Goal: Task Accomplishment & Management: Manage account settings

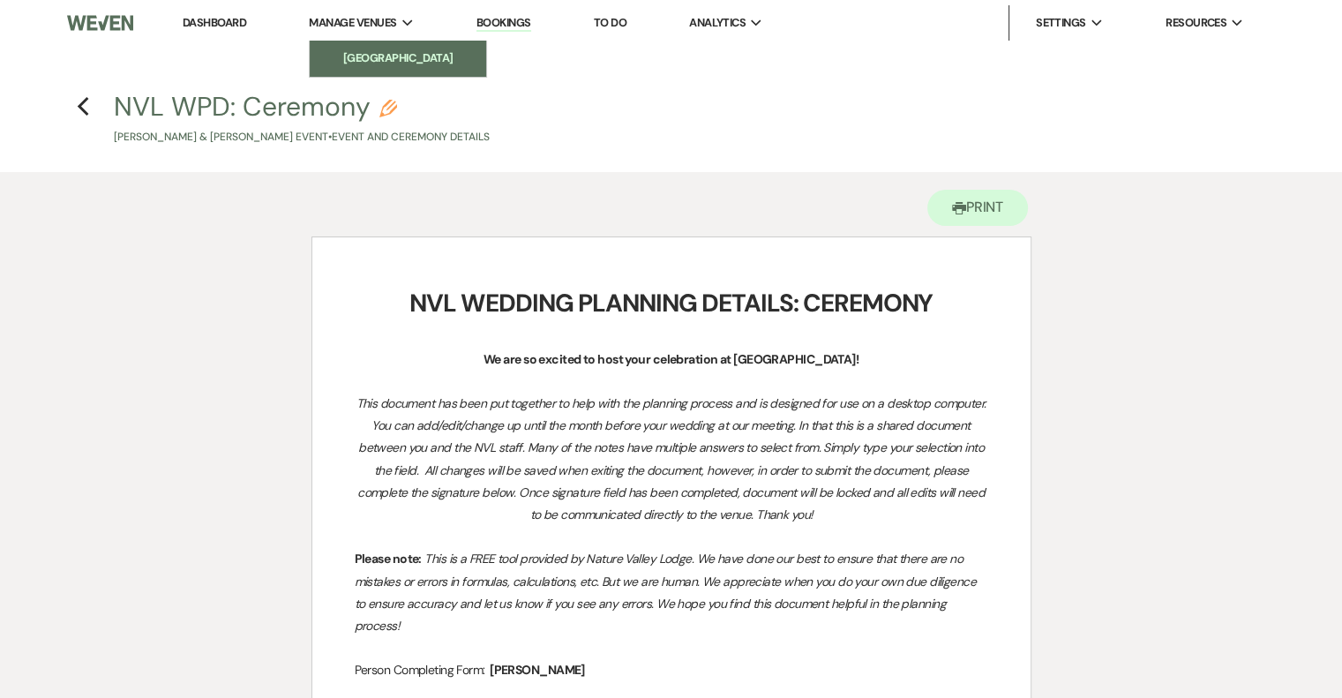
click at [401, 59] on li "[GEOGRAPHIC_DATA]" at bounding box center [398, 58] width 159 height 18
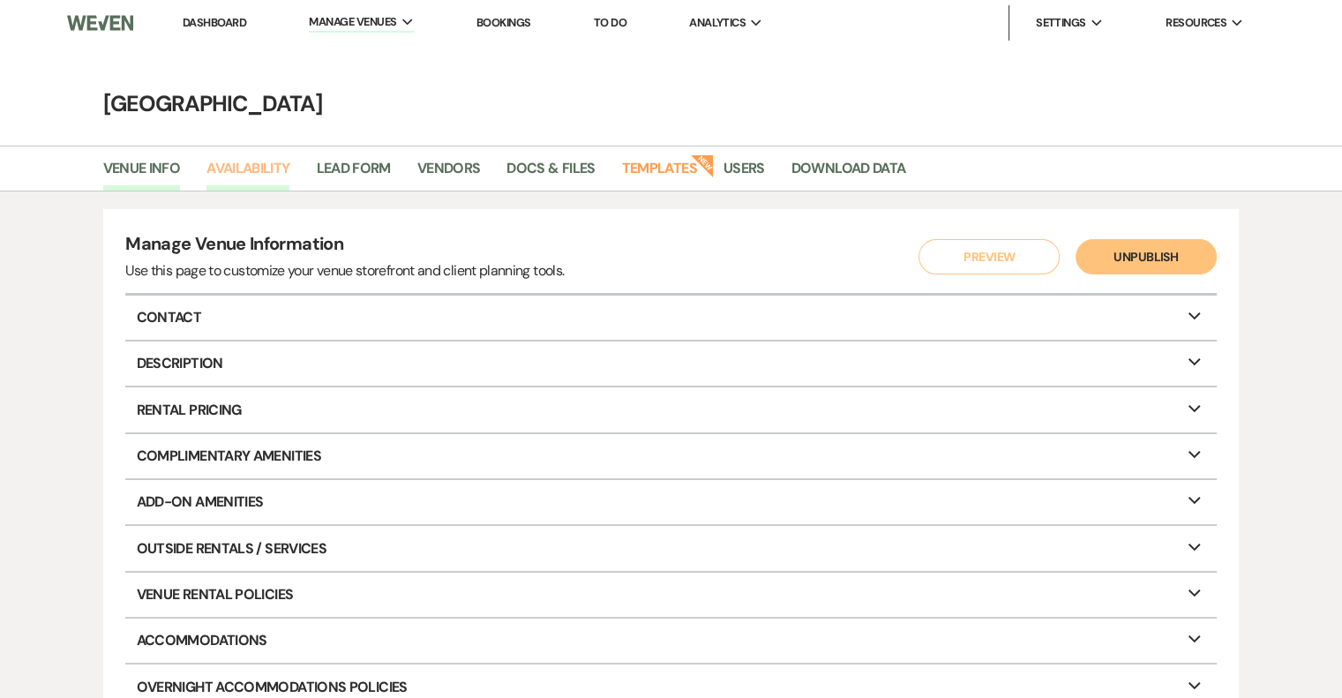
click at [256, 167] on link "Availability" at bounding box center [248, 174] width 83 height 34
select select "2"
select select "2026"
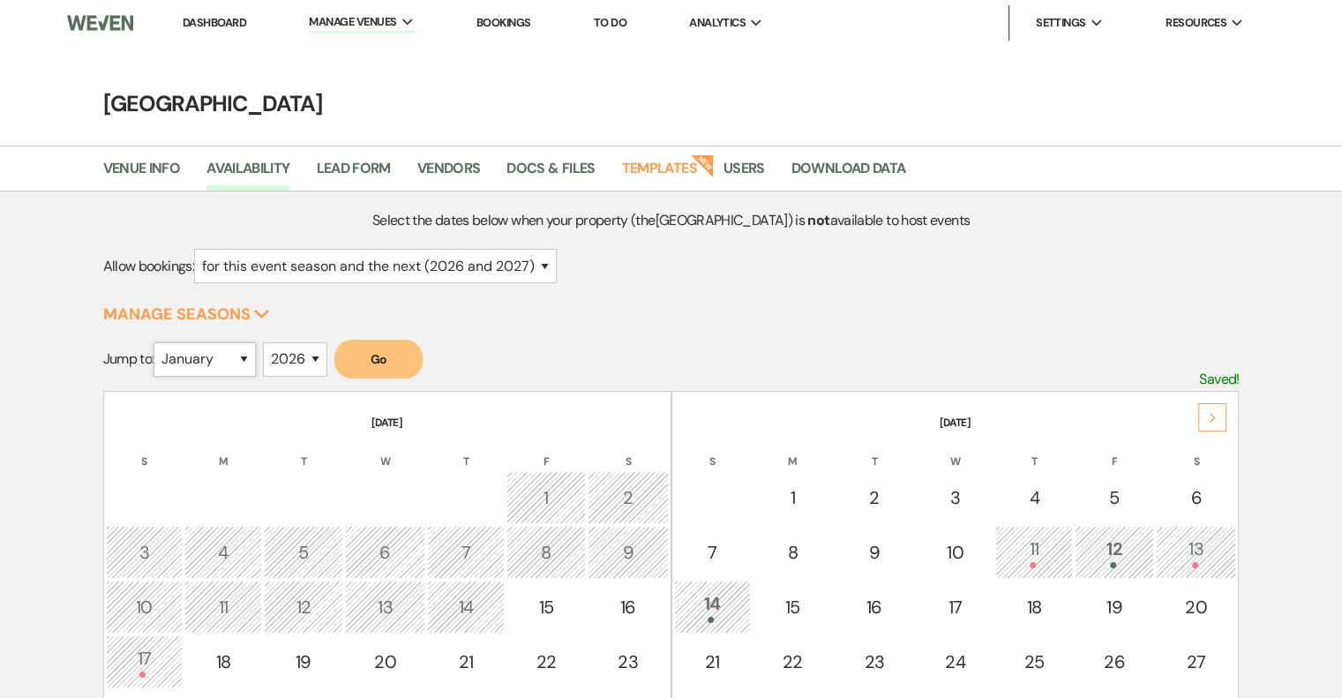
click at [235, 346] on select "January February March April May June July August September October November De…" at bounding box center [205, 359] width 102 height 34
select select "10"
click at [158, 342] on select "January February March April May June July August September October November De…" at bounding box center [205, 359] width 102 height 34
click at [394, 349] on button "Go" at bounding box center [378, 359] width 88 height 39
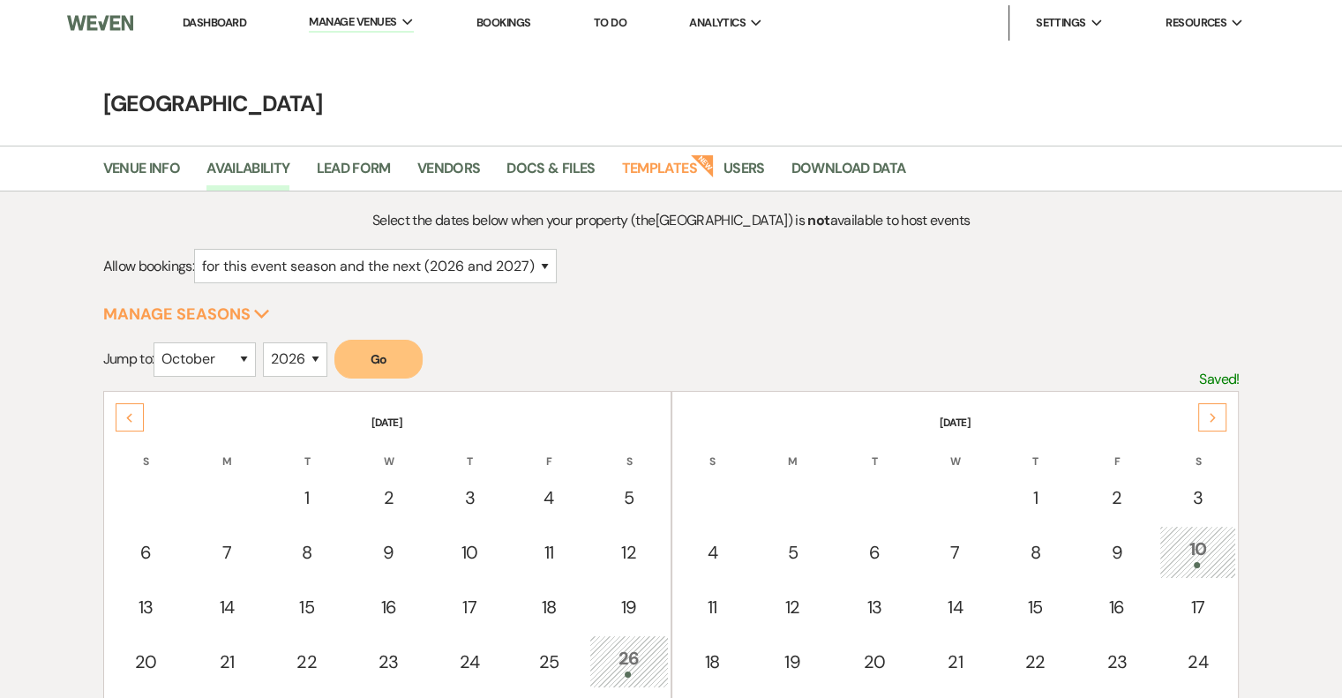
click at [1217, 406] on div "Next" at bounding box center [1212, 417] width 28 height 28
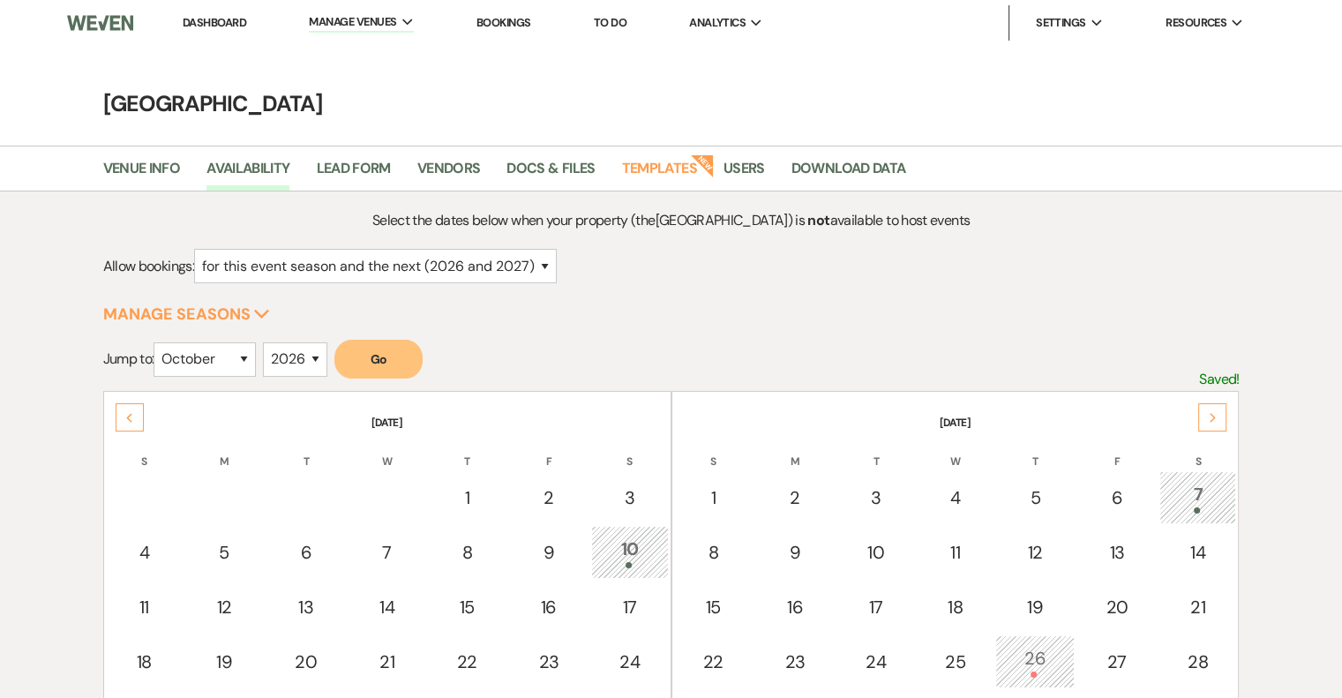
click at [507, 28] on link "Bookings" at bounding box center [504, 22] width 55 height 15
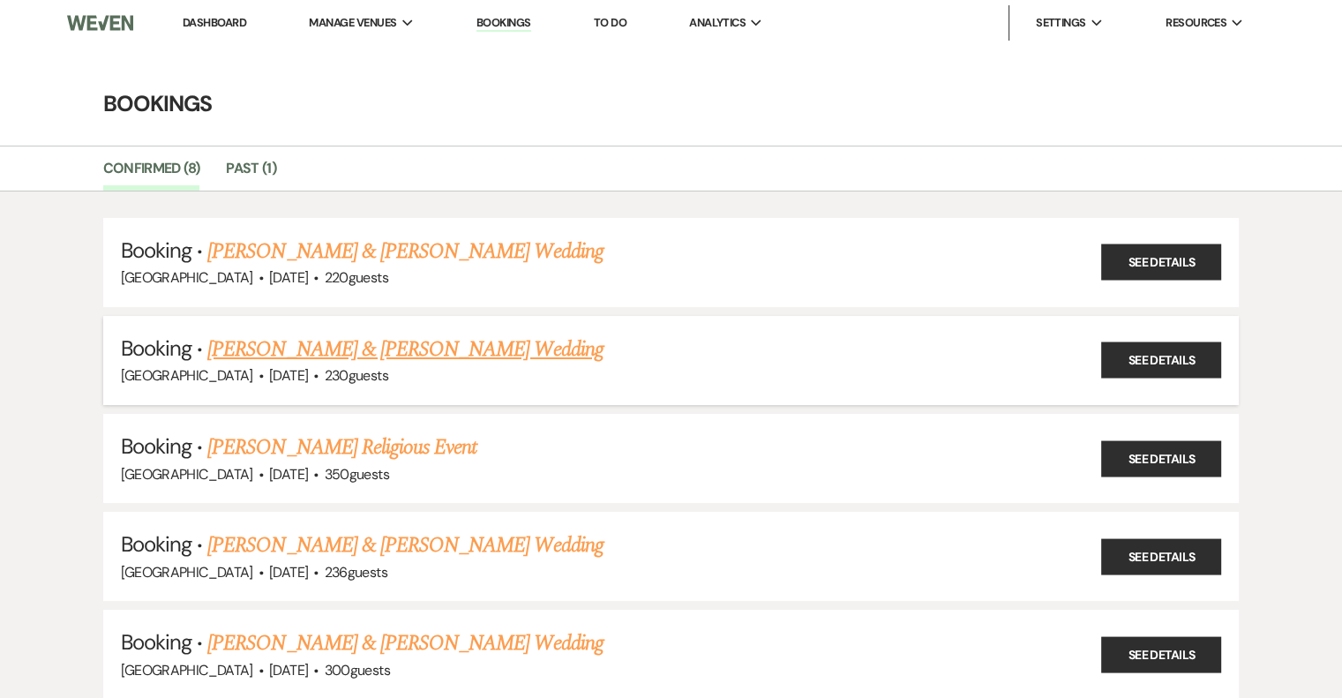
click at [390, 364] on div "[GEOGRAPHIC_DATA] · [DATE] · 230 guests" at bounding box center [671, 375] width 1101 height 23
click at [449, 346] on link "[PERSON_NAME] & [PERSON_NAME] Wedding" at bounding box center [404, 350] width 395 height 32
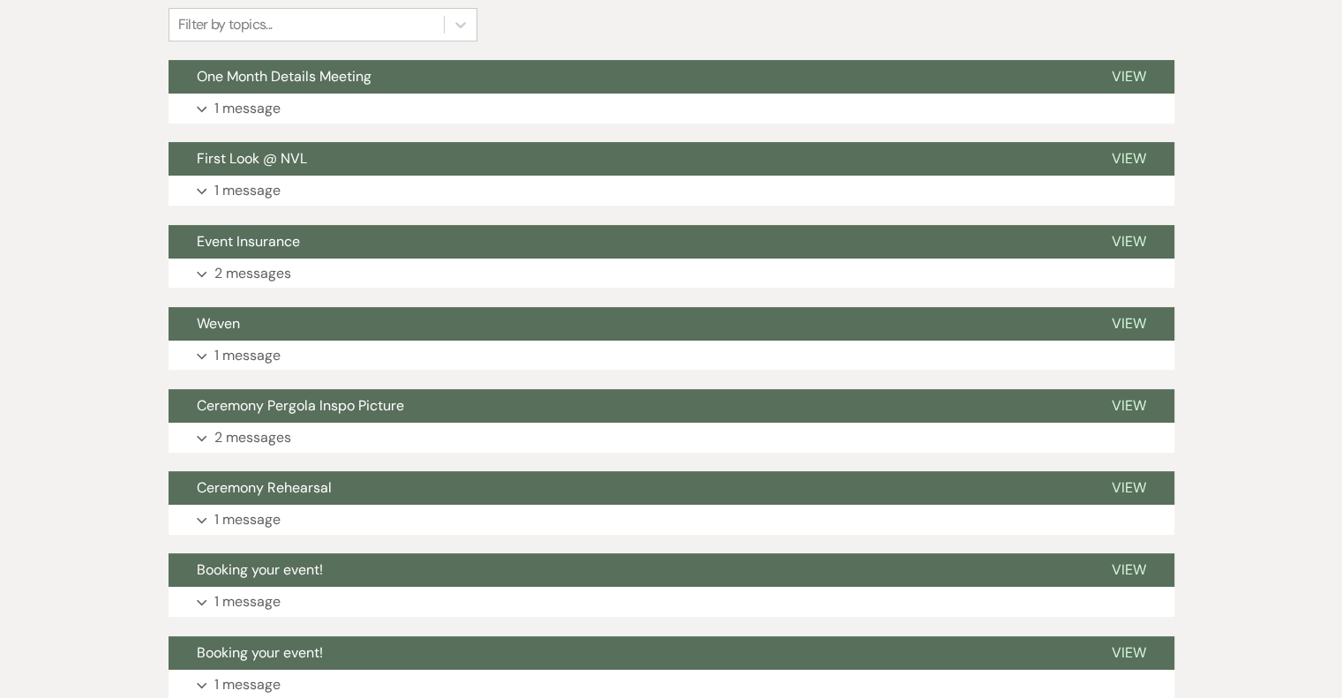
scroll to position [444, 0]
